Goal: Information Seeking & Learning: Learn about a topic

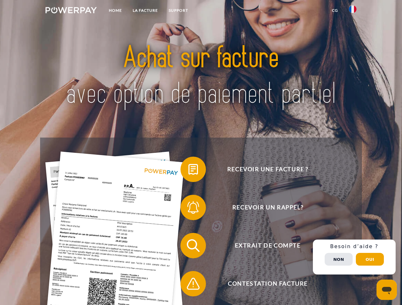
click at [71, 11] on img at bounding box center [70, 10] width 51 height 6
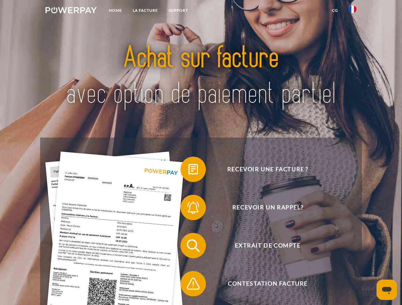
click at [352, 11] on img at bounding box center [353, 9] width 8 height 8
click at [335, 10] on link "CG" at bounding box center [334, 10] width 17 height 11
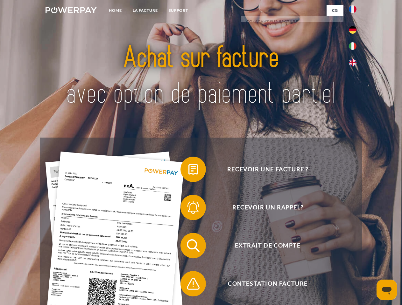
click at [188, 171] on span at bounding box center [184, 170] width 32 height 32
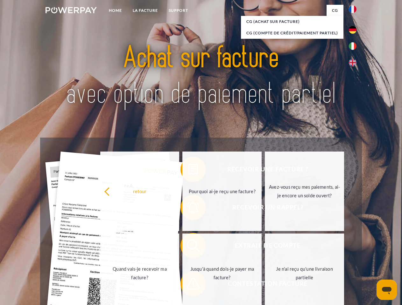
click at [188, 209] on div "Recevoir une facture ? Recevoir un rappel? Extrait de compte retour" at bounding box center [200, 265] width 321 height 254
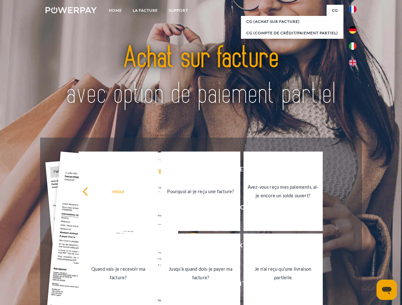
click at [188, 247] on link "Jusqu'à quand dois-je payer ma facture?" at bounding box center [200, 273] width 79 height 79
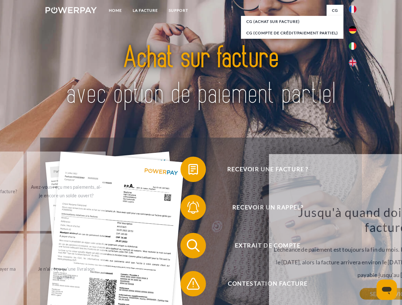
click at [188, 285] on span at bounding box center [184, 284] width 32 height 32
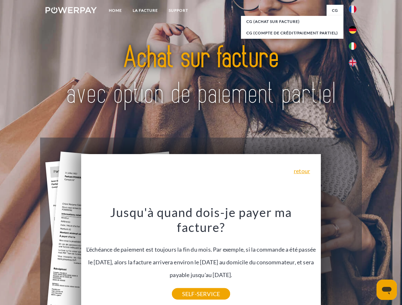
click at [354, 257] on div "Recevoir une facture ? Recevoir un rappel? Extrait de compte retour" at bounding box center [200, 265] width 321 height 254
click at [338, 259] on span "Extrait de compte" at bounding box center [268, 245] width 156 height 25
click at [370, 259] on header "Home LA FACTURE Support" at bounding box center [201, 219] width 402 height 439
